Goal: Task Accomplishment & Management: Manage account settings

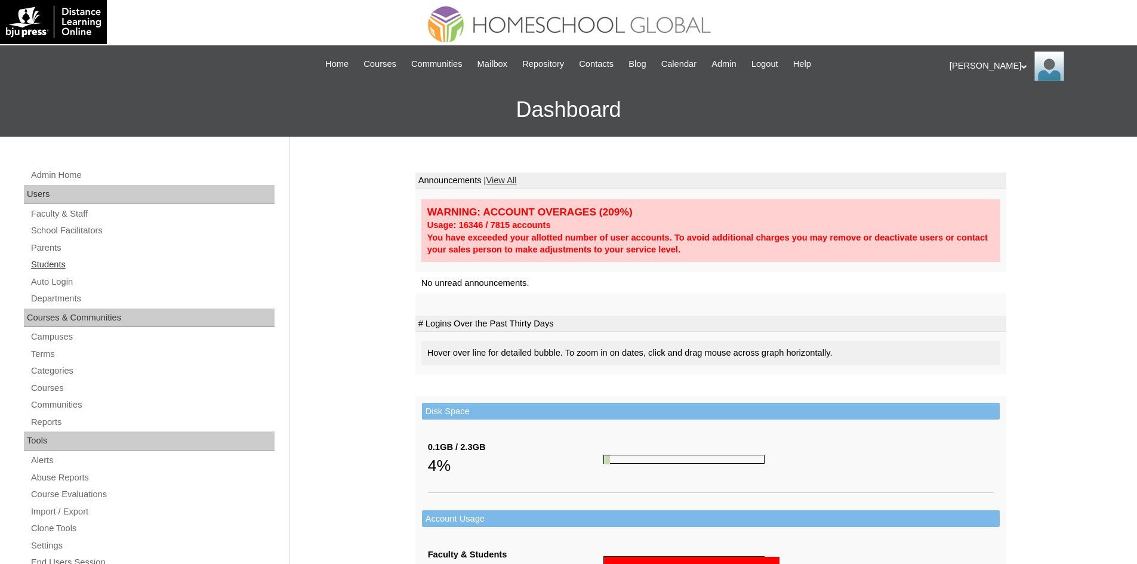
click at [51, 270] on link "Students" at bounding box center [152, 264] width 245 height 15
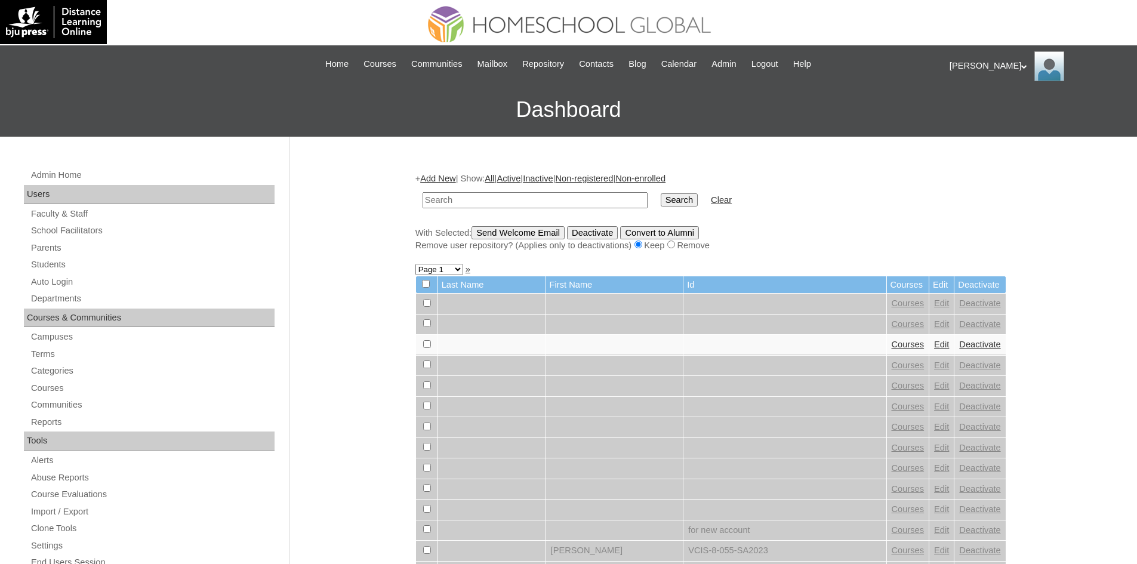
click at [507, 202] on input "text" at bounding box center [535, 200] width 225 height 16
type input "MHS008982-TECHPH2020"
click at [661, 198] on input "Search" at bounding box center [679, 199] width 37 height 13
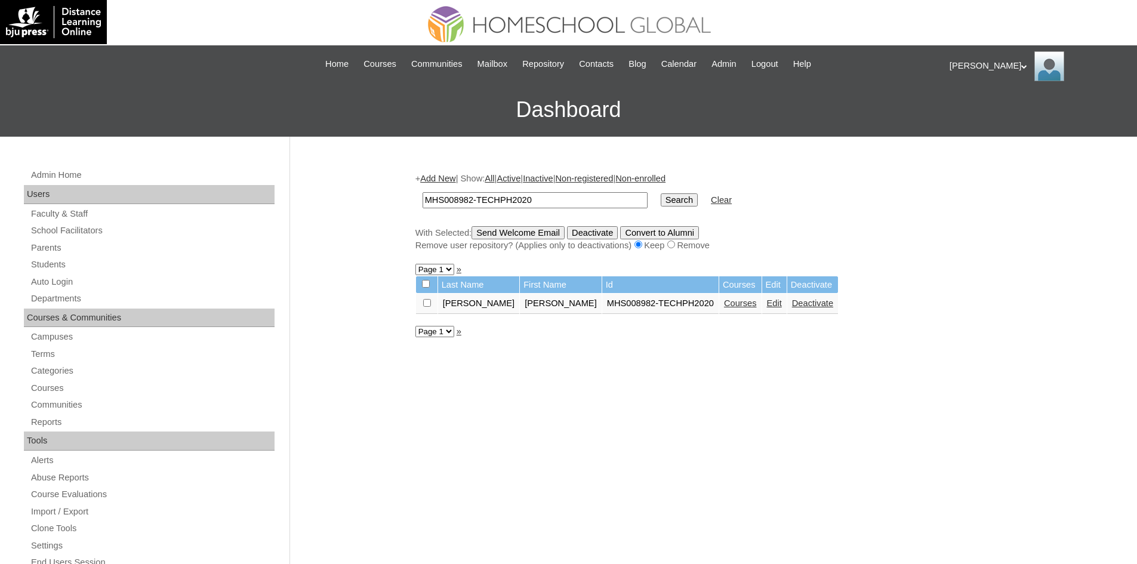
click at [767, 300] on link "Edit" at bounding box center [774, 303] width 15 height 10
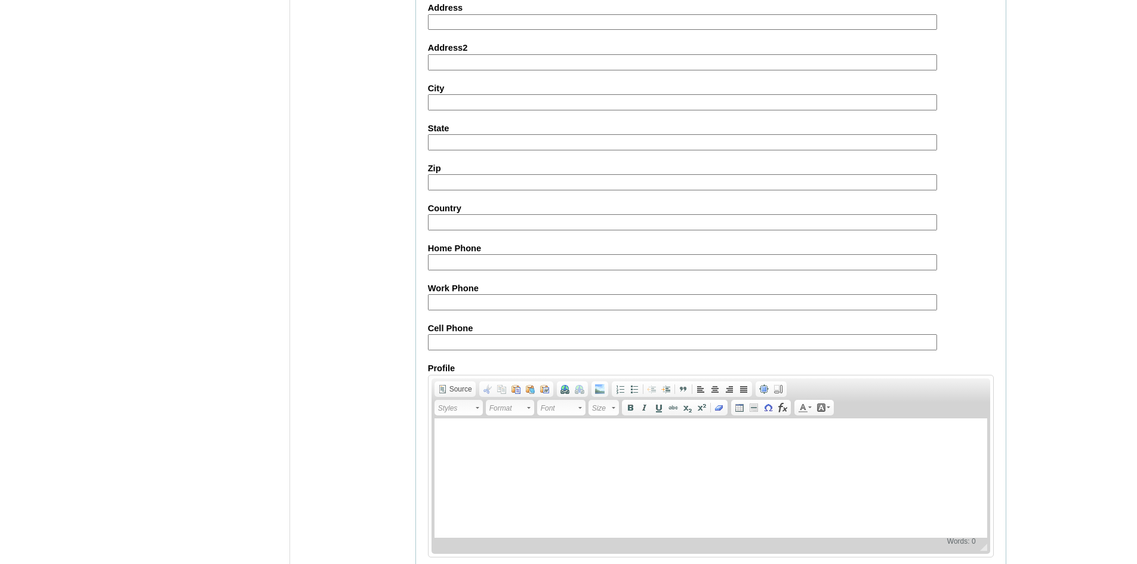
scroll to position [1254, 0]
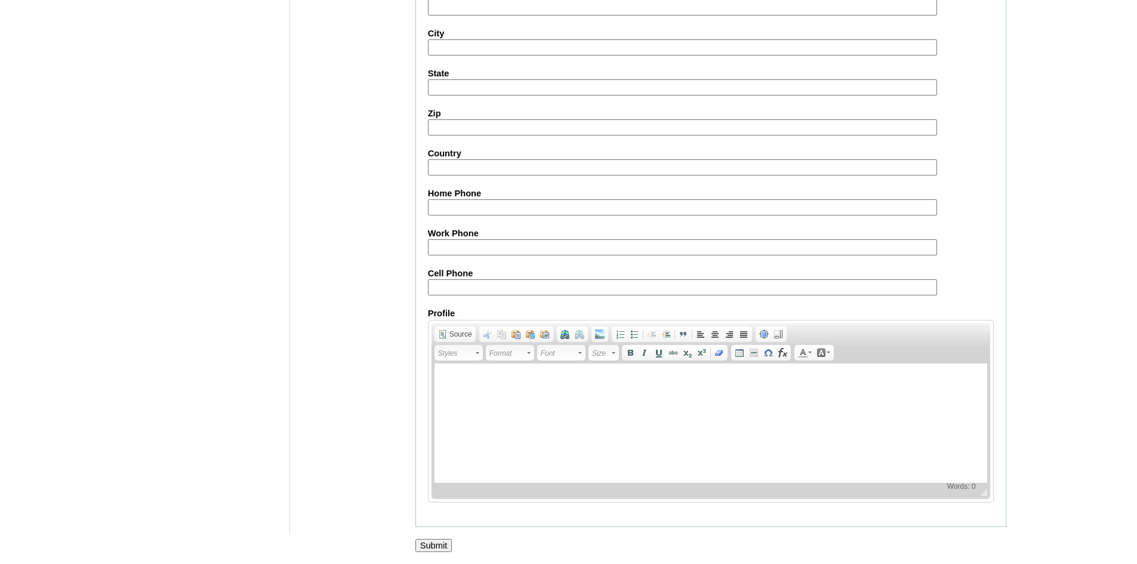
click at [435, 551] on input "Submit" at bounding box center [433, 545] width 37 height 13
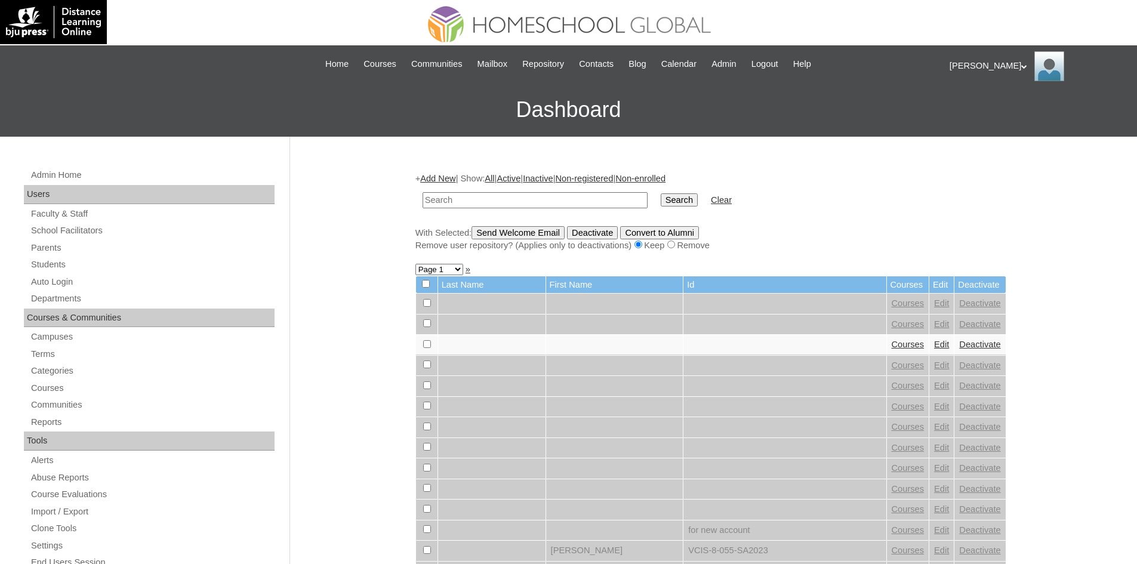
click at [507, 201] on input "text" at bounding box center [535, 200] width 225 height 16
click at [482, 204] on input "text" at bounding box center [535, 200] width 225 height 16
paste input "MHS008982-TECHPH2020"
type input "MHS008982-TECHPH2020"
click at [661, 198] on input "Search" at bounding box center [679, 199] width 37 height 13
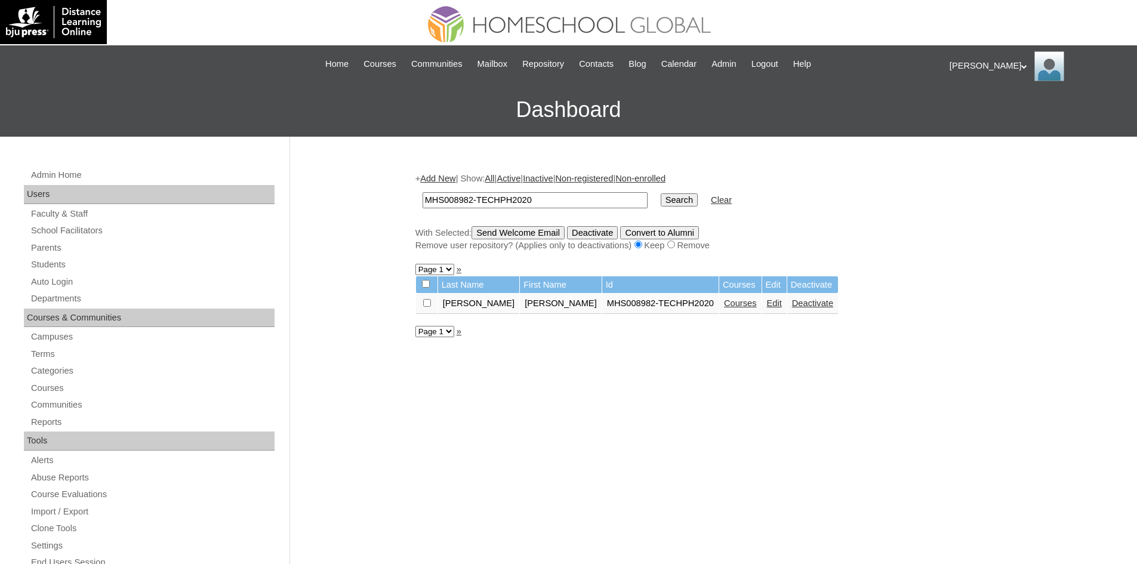
click at [724, 301] on link "Courses" at bounding box center [740, 303] width 33 height 10
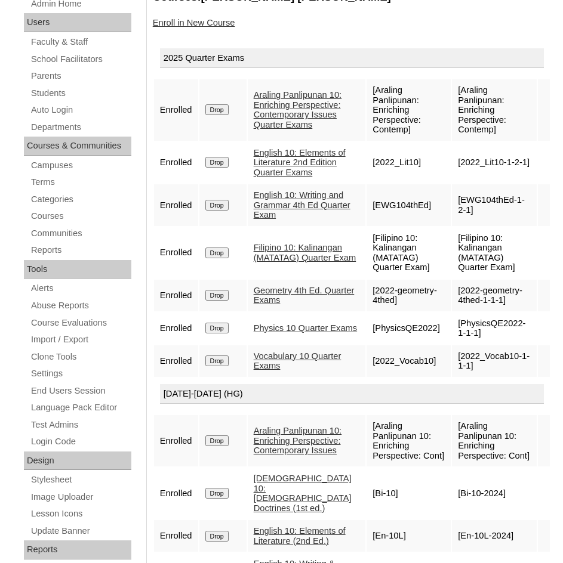
scroll to position [65, 0]
